Goal: Task Accomplishment & Management: Use online tool/utility

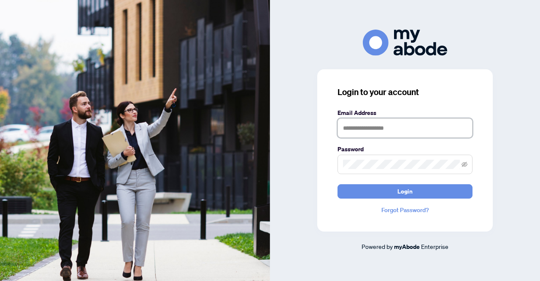
click at [355, 132] on input "text" at bounding box center [405, 127] width 135 height 19
type input "**********"
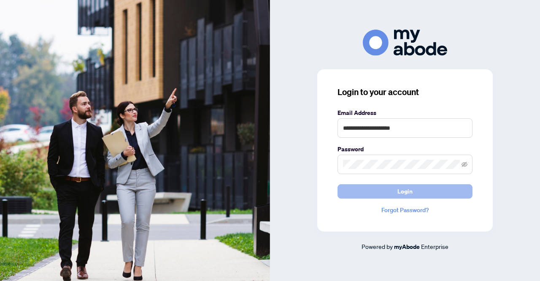
click at [396, 190] on button "Login" at bounding box center [405, 191] width 135 height 14
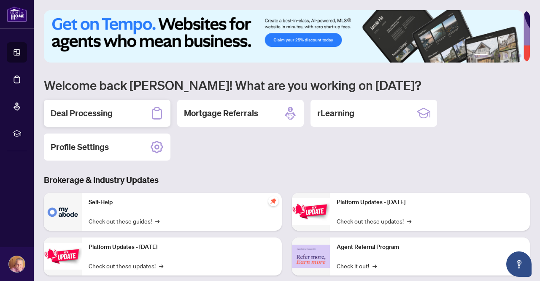
click at [101, 114] on h2 "Deal Processing" at bounding box center [82, 113] width 62 height 12
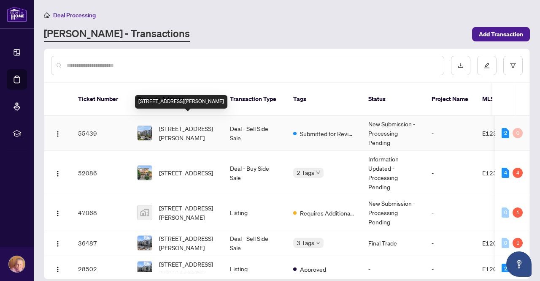
click at [206, 124] on span "[STREET_ADDRESS][PERSON_NAME]" at bounding box center [187, 133] width 57 height 19
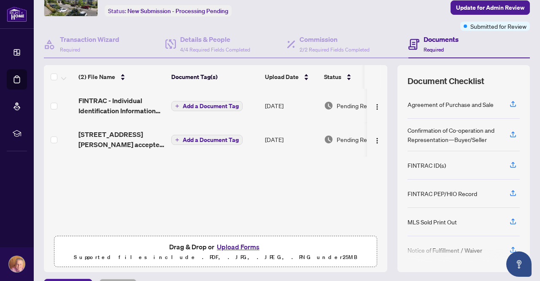
scroll to position [72, 0]
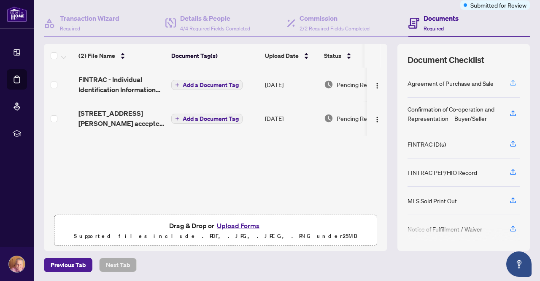
click at [510, 81] on icon "button" at bounding box center [514, 83] width 8 height 8
click at [235, 226] on button "Upload Forms" at bounding box center [239, 225] width 48 height 11
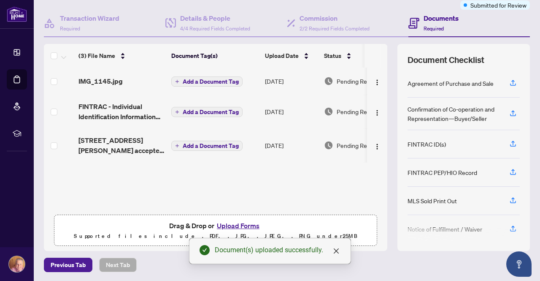
click at [244, 225] on button "Upload Forms" at bounding box center [239, 225] width 48 height 11
